Goal: Use online tool/utility

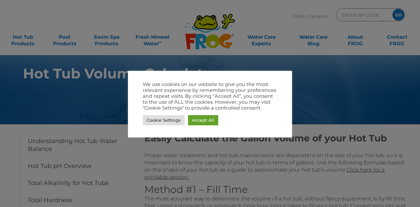
click at [202, 115] on div "Cookie Settings Accept All" at bounding box center [210, 119] width 134 height 13
drag, startPoint x: 204, startPoint y: 120, endPoint x: 211, endPoint y: 120, distance: 6.9
click at [204, 120] on link "Accept All" at bounding box center [203, 120] width 30 height 10
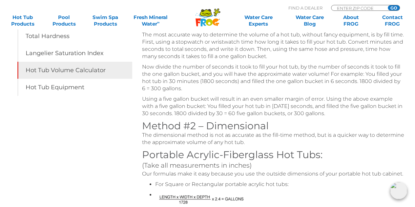
scroll to position [164, 0]
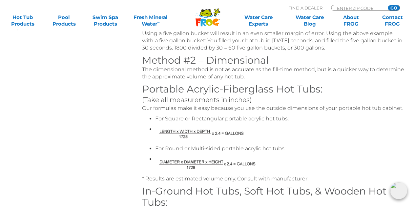
scroll to position [262, 0]
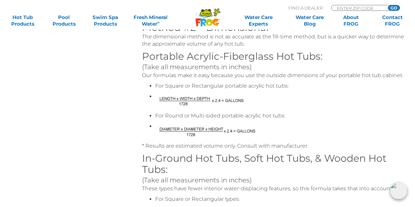
click at [379, 105] on li at bounding box center [279, 101] width 249 height 16
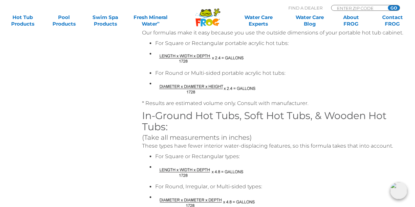
scroll to position [295, 0]
